Goal: Navigation & Orientation: Find specific page/section

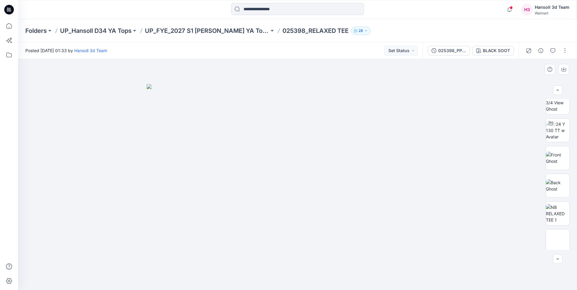
scroll to position [40, 0]
click at [553, 220] on img at bounding box center [558, 210] width 24 height 19
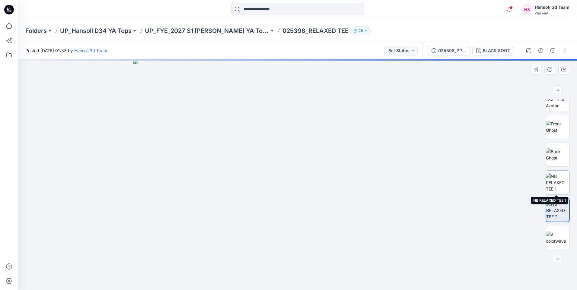
click at [559, 182] on img at bounding box center [558, 182] width 24 height 19
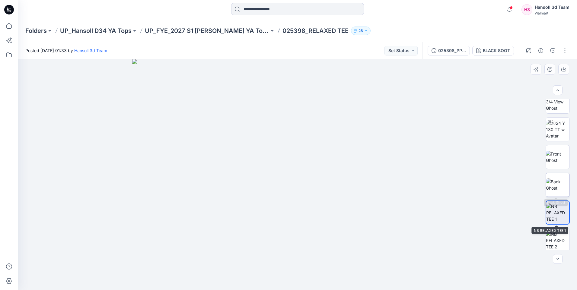
scroll to position [0, 0]
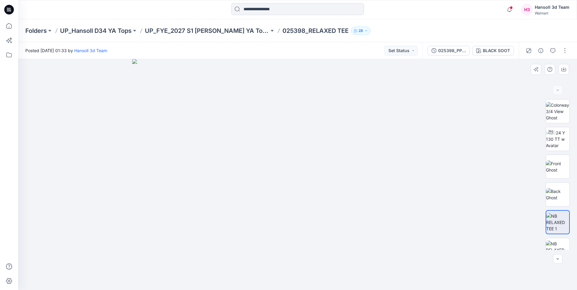
click at [497, 238] on div at bounding box center [297, 174] width 559 height 231
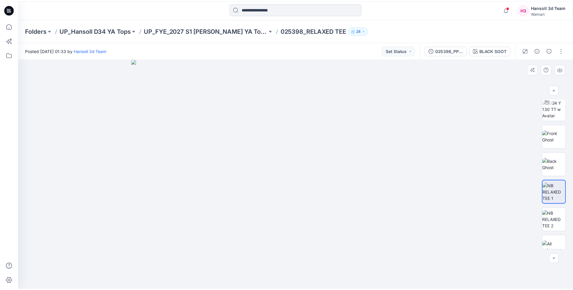
scroll to position [40, 0]
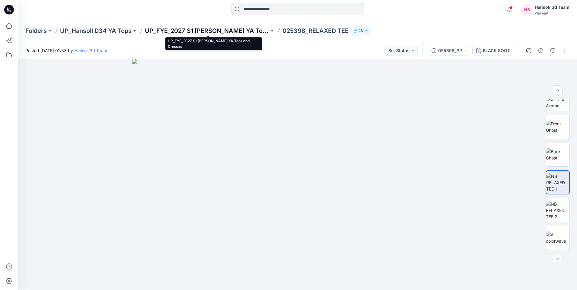
click at [202, 27] on p "UP_FYE_2027 S1 [PERSON_NAME] YA Tops and Dresses" at bounding box center [207, 31] width 124 height 8
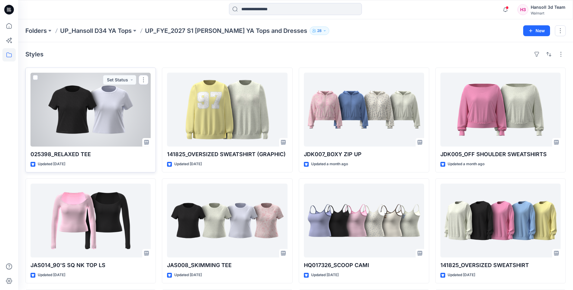
click at [112, 120] on div at bounding box center [90, 110] width 120 height 74
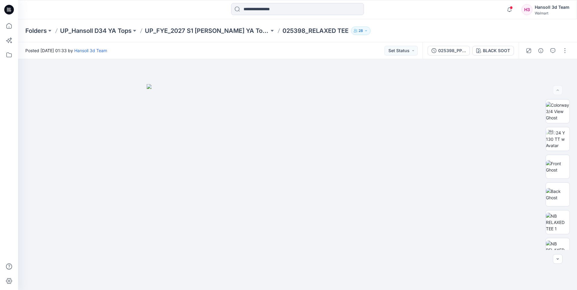
click at [196, 36] on div "Folders UP_Hansoll D34 YA Tops UP_FYE_2027 S1 Hansoll YA Tops and Dresses 02539…" at bounding box center [297, 30] width 559 height 23
click at [200, 33] on p "UP_FYE_2027 S1 [PERSON_NAME] YA Tops and Dresses" at bounding box center [207, 31] width 124 height 8
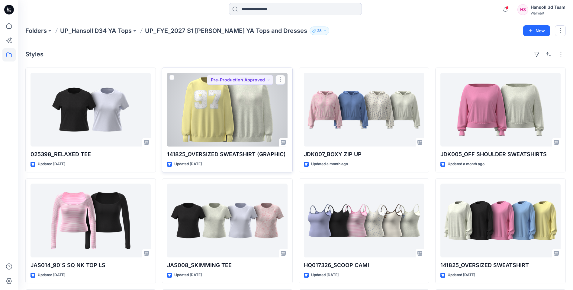
click at [200, 115] on div at bounding box center [227, 110] width 120 height 74
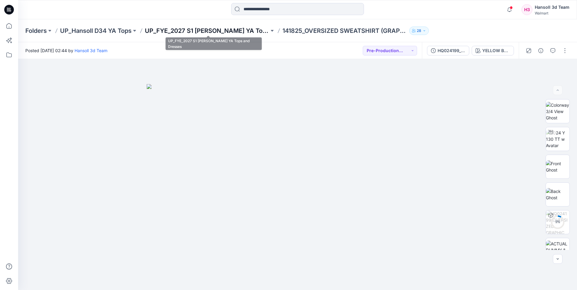
click at [235, 32] on p "UP_FYE_2027 S1 [PERSON_NAME] YA Tops and Dresses" at bounding box center [207, 31] width 124 height 8
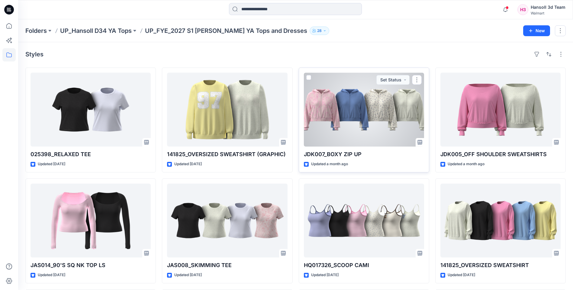
click at [356, 110] on div at bounding box center [364, 110] width 120 height 74
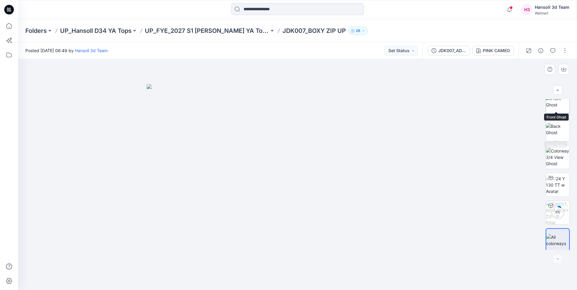
scroll to position [40, 0]
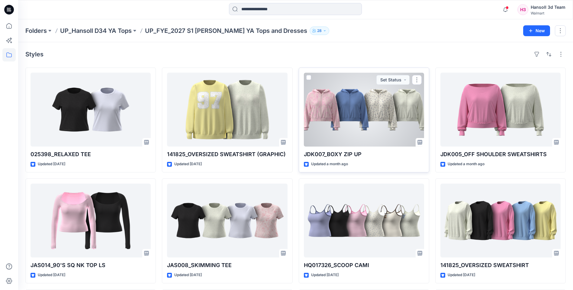
click at [360, 117] on div at bounding box center [364, 110] width 120 height 74
click at [325, 119] on div at bounding box center [364, 110] width 120 height 74
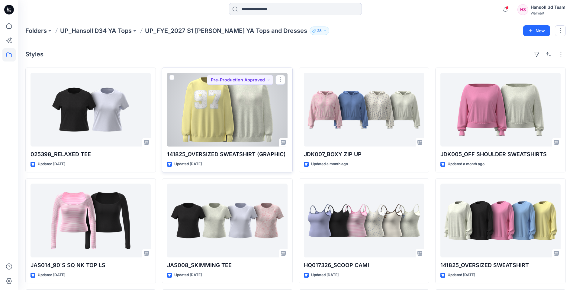
click at [215, 104] on div at bounding box center [227, 110] width 120 height 74
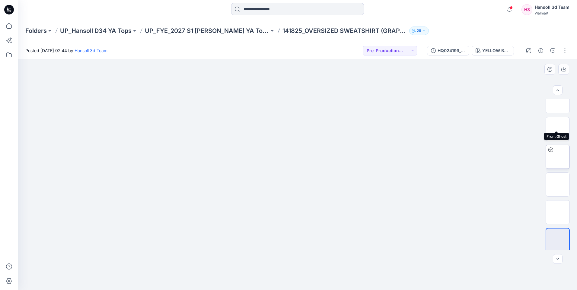
scroll to position [68, 0]
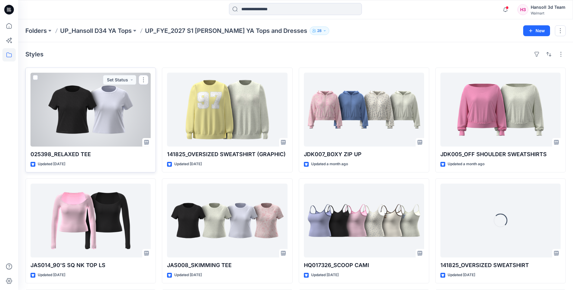
click at [81, 129] on div at bounding box center [90, 110] width 120 height 74
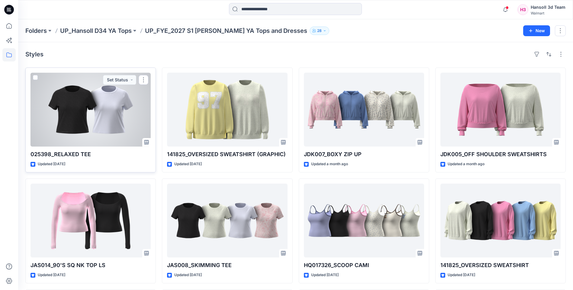
click at [99, 113] on div at bounding box center [90, 110] width 120 height 74
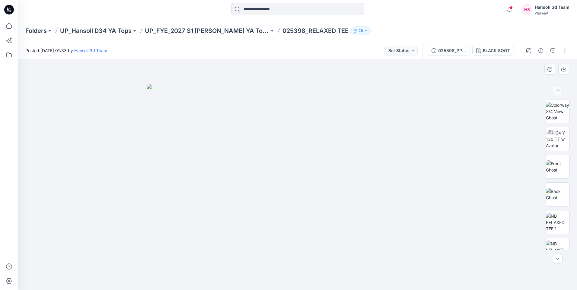
click at [382, 101] on img at bounding box center [298, 187] width 302 height 206
